Goal: Complete application form

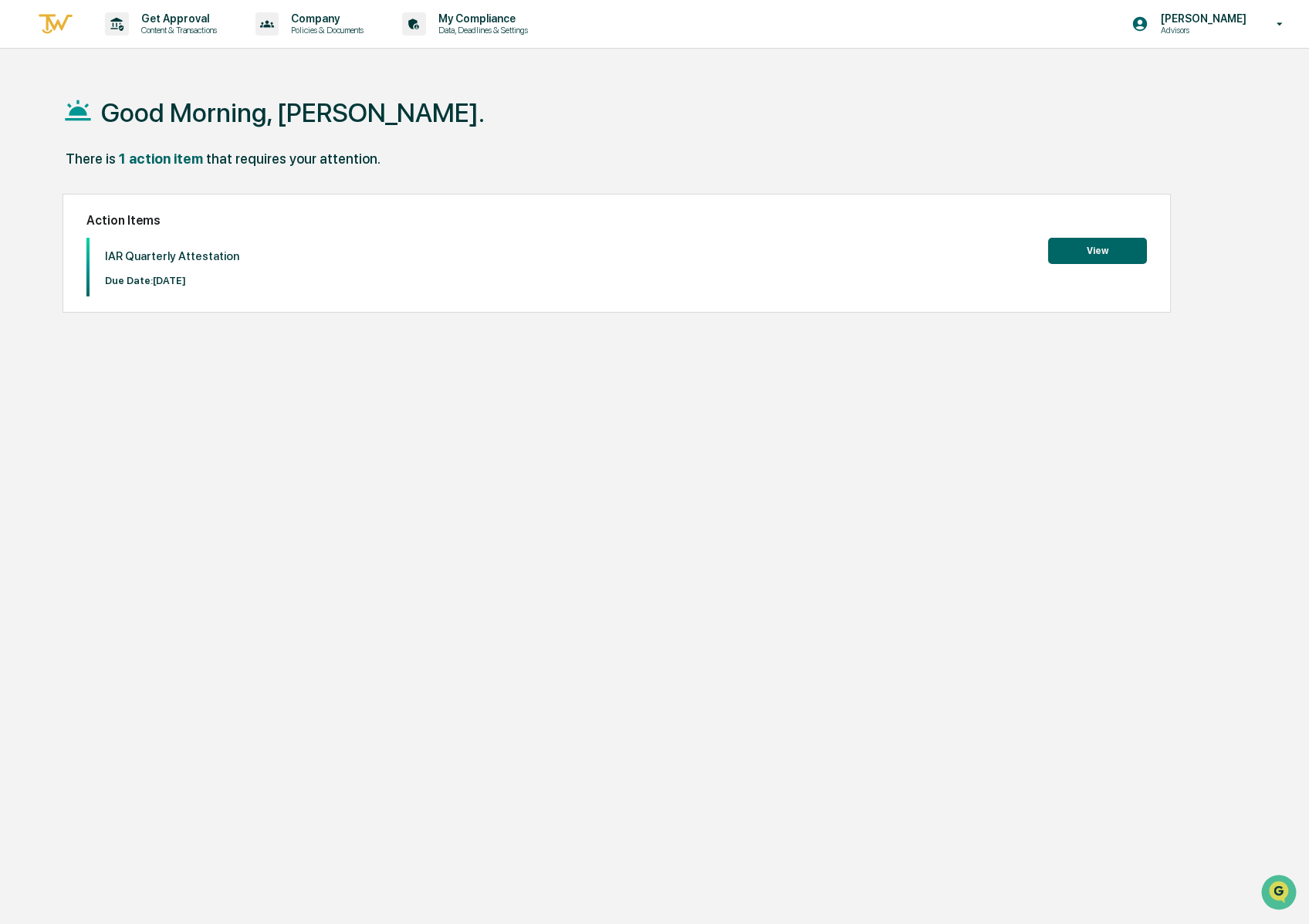
click at [1127, 254] on button "View" at bounding box center [1097, 251] width 99 height 27
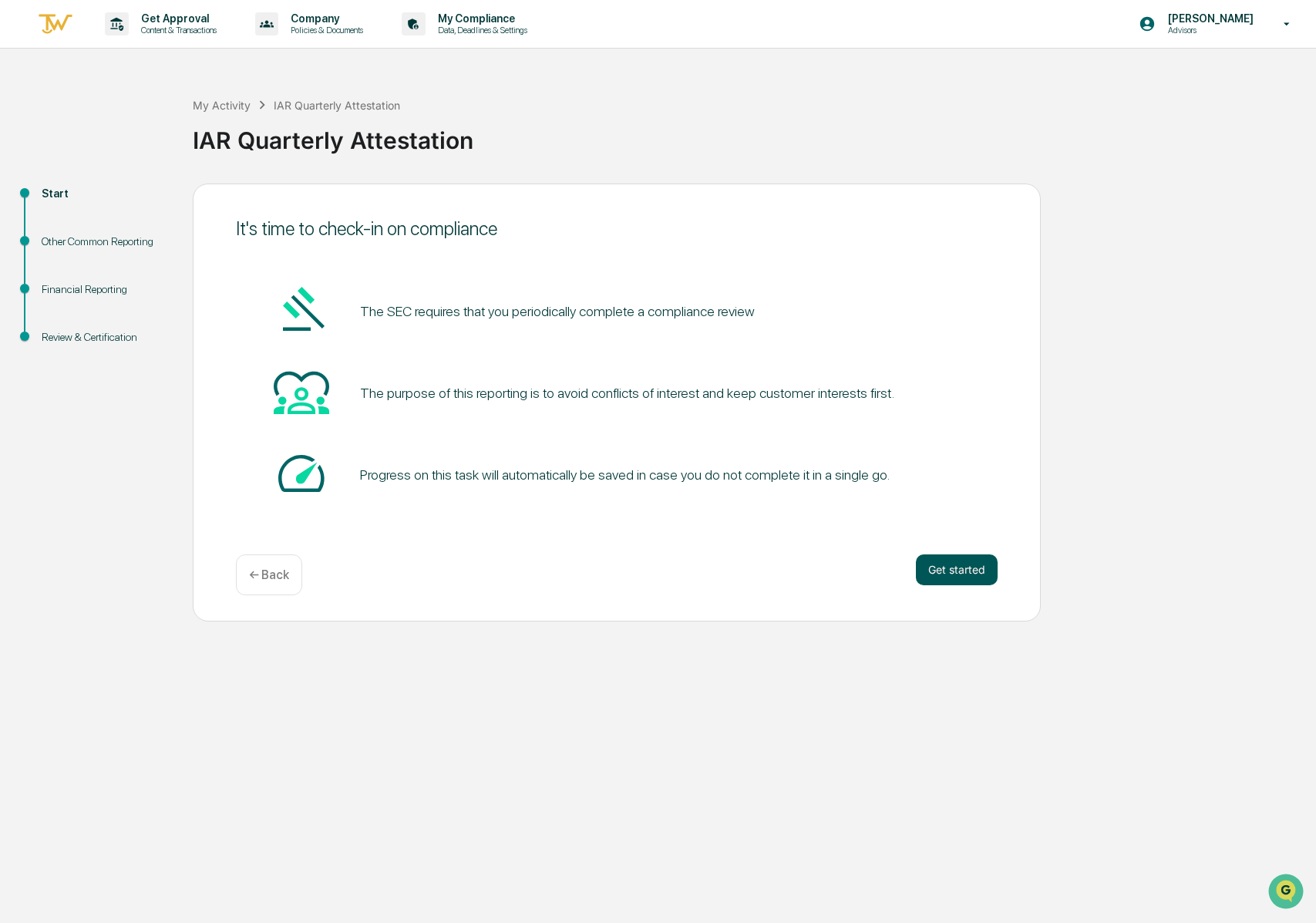
click at [957, 567] on button "Get started" at bounding box center [957, 570] width 82 height 30
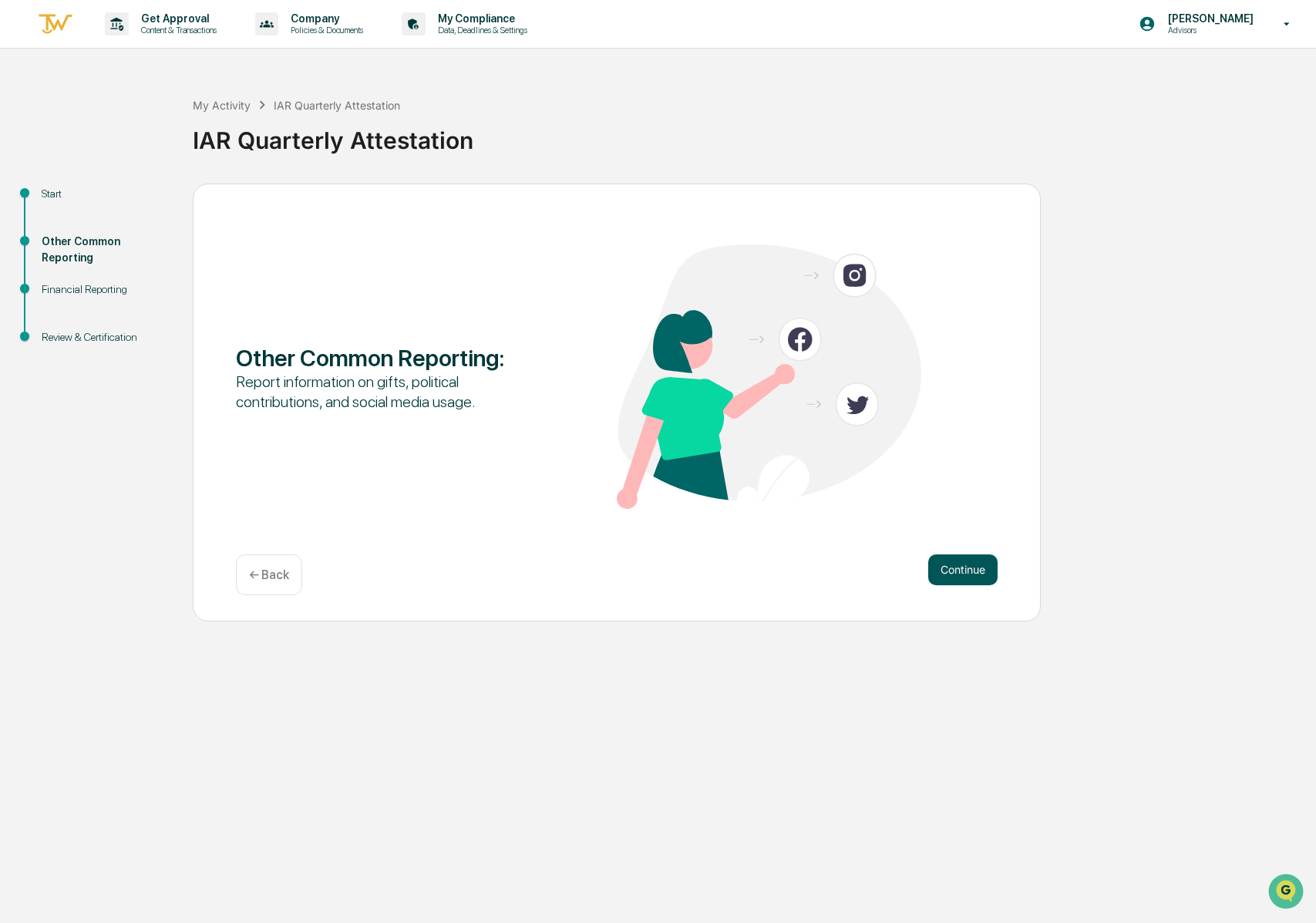
click at [957, 564] on button "Continue" at bounding box center [962, 570] width 69 height 30
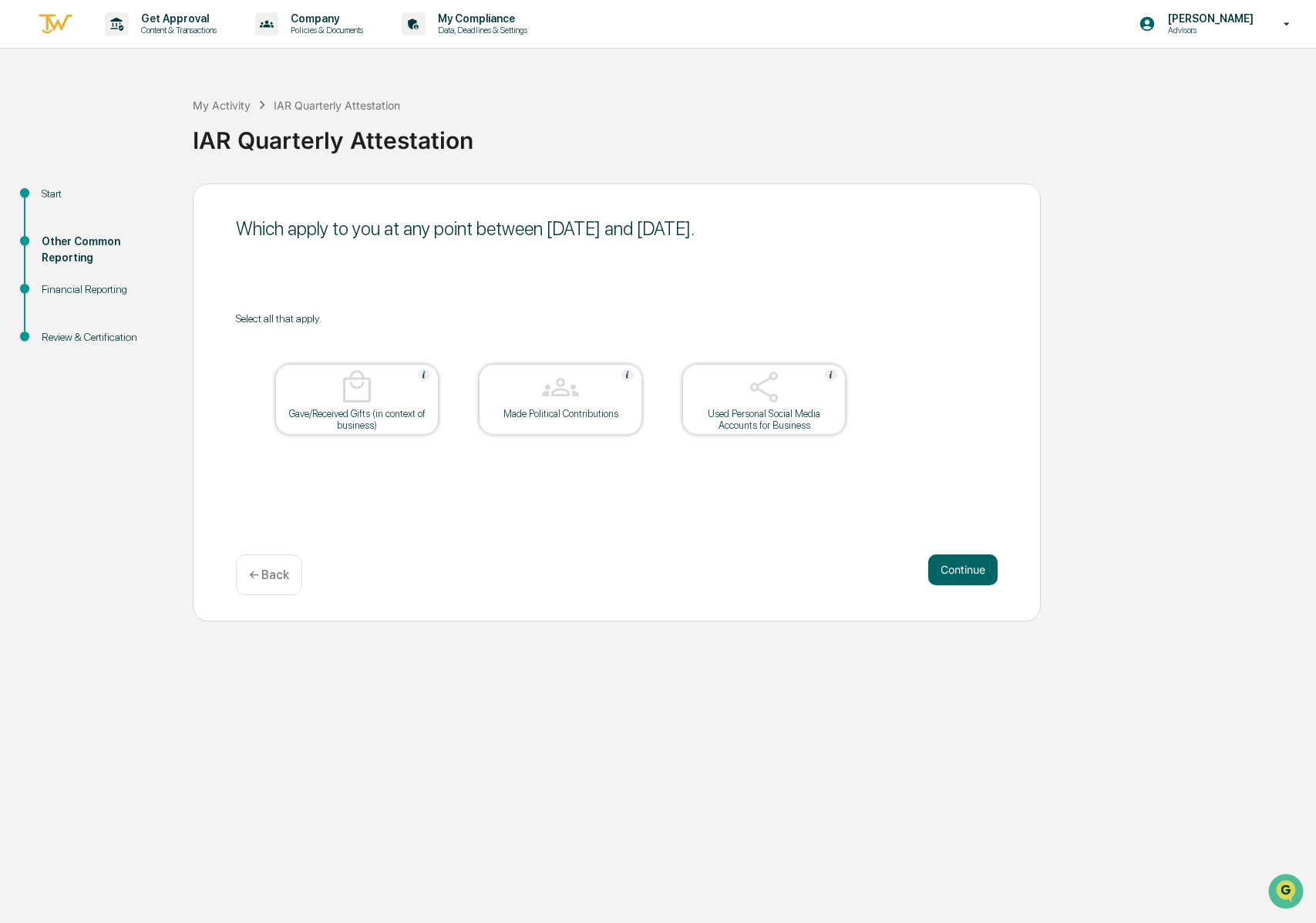
drag, startPoint x: 938, startPoint y: 575, endPoint x: 803, endPoint y: 407, distance: 215.5
click at [815, 470] on div "Which apply to you at any point between July 1, 2025 and September 30, 2025. Se…" at bounding box center [616, 403] width 848 height 438
click at [832, 404] on div at bounding box center [764, 388] width 154 height 39
click at [985, 571] on button "Continue" at bounding box center [962, 570] width 69 height 30
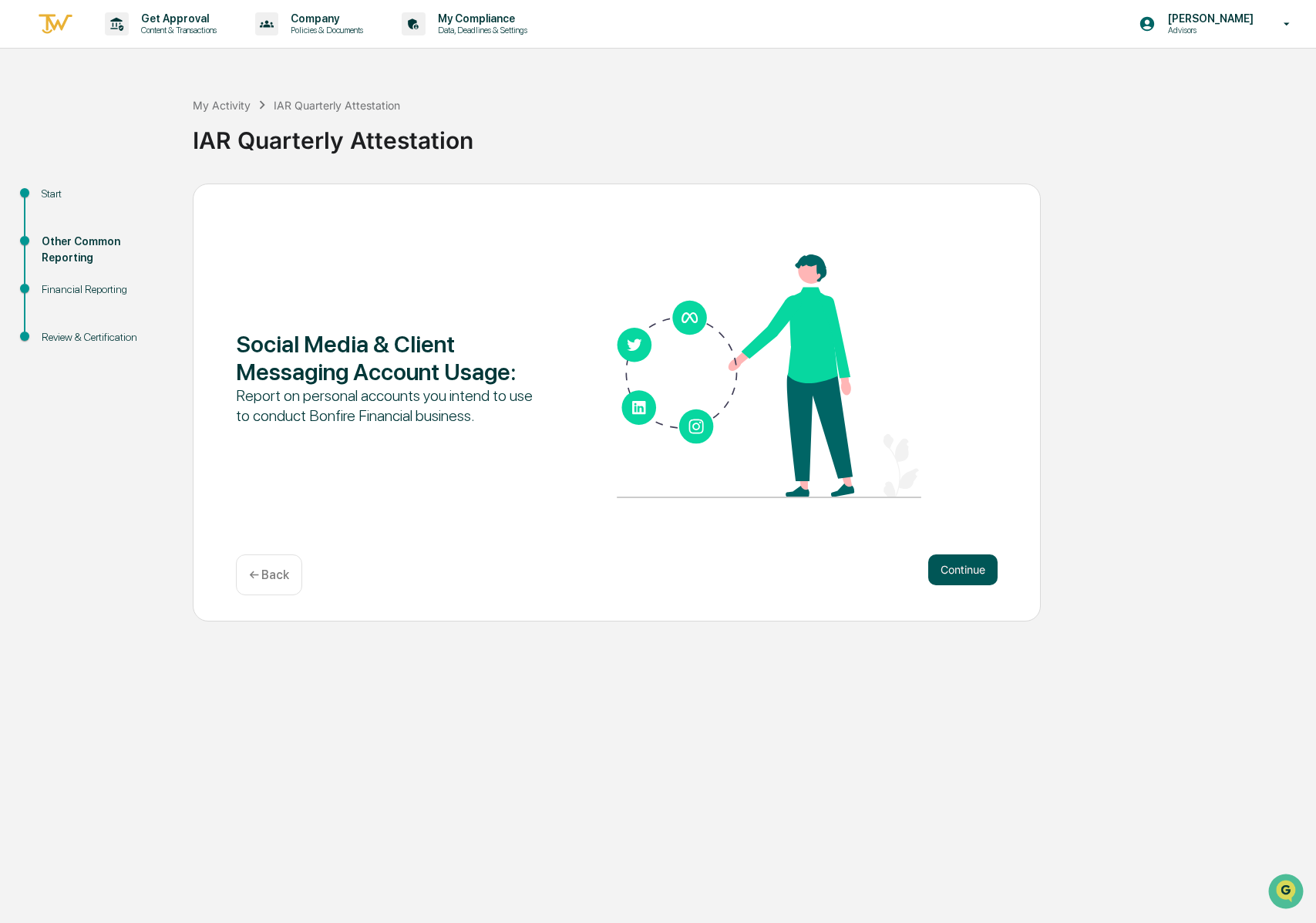
click at [985, 569] on button "Continue" at bounding box center [962, 570] width 69 height 30
click at [967, 569] on button "Continue" at bounding box center [962, 570] width 69 height 30
click at [946, 567] on button "Continue" at bounding box center [962, 570] width 69 height 30
